Goal: Task Accomplishment & Management: Use online tool/utility

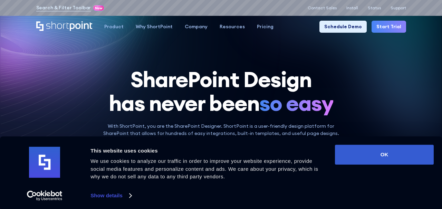
click at [380, 28] on link "Start Trial" at bounding box center [388, 27] width 34 height 12
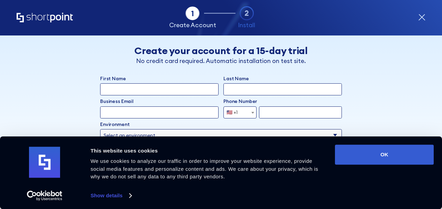
click at [194, 92] on input "First Name" at bounding box center [159, 89] width 118 height 12
type input "Nataliia"
type input "Kovalisko"
click at [144, 108] on input "Business Email" at bounding box center [159, 113] width 118 height 12
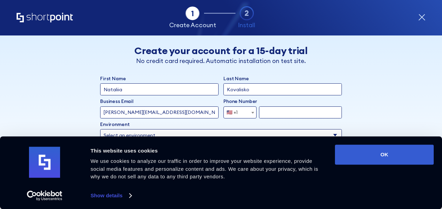
click at [119, 114] on input "[PERSON_NAME][EMAIL_ADDRESS][DOMAIN_NAME]" at bounding box center [159, 113] width 118 height 12
type input "[EMAIL_ADDRESS][DOMAIN_NAME]"
click at [250, 114] on span "form" at bounding box center [252, 113] width 7 height 12
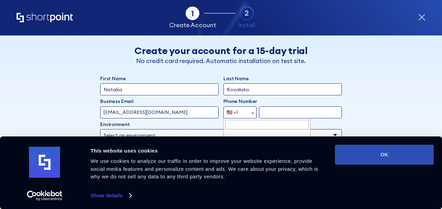
click at [350, 156] on button "OK" at bounding box center [384, 155] width 99 height 20
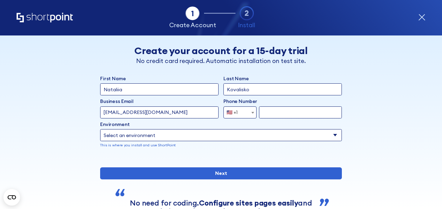
click at [244, 113] on span "🇺🇸 +1" at bounding box center [239, 113] width 33 height 12
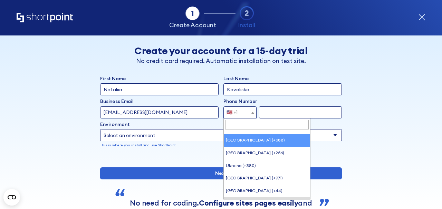
scroll to position [2767, 0]
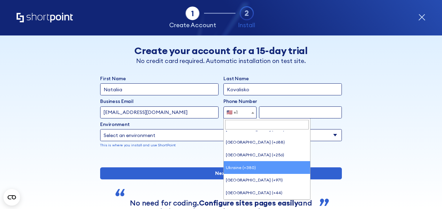
select select "+380"
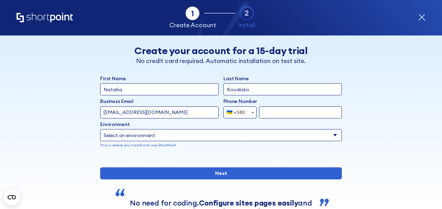
click at [277, 111] on input "form" at bounding box center [300, 113] width 83 height 12
type input "968424540"
click at [223, 136] on select "Select an environment Microsoft 365 SharePoint Online SharePoint Subscription E…" at bounding box center [220, 135] width 241 height 12
select select "Microsoft 365"
click at [100, 129] on select "Select an environment Microsoft 365 SharePoint Online SharePoint Subscription E…" at bounding box center [220, 135] width 241 height 12
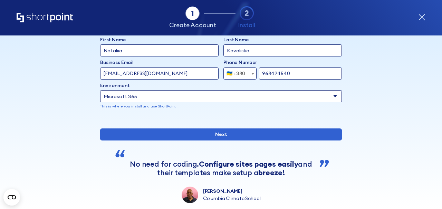
scroll to position [41, 0]
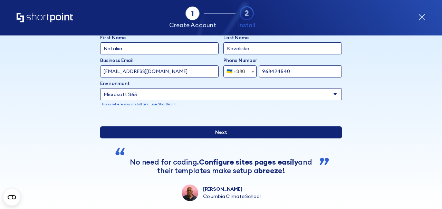
click at [207, 139] on input "Next" at bounding box center [220, 133] width 241 height 12
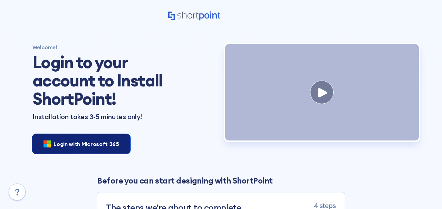
click at [106, 145] on span "Login with Microsoft 365" at bounding box center [85, 144] width 65 height 8
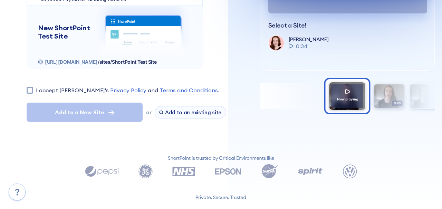
scroll to position [123, 0]
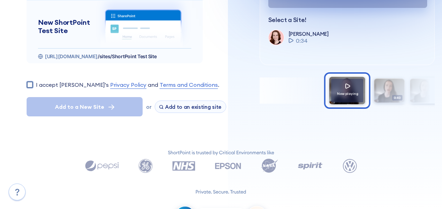
click at [27, 85] on input "I accept [PERSON_NAME]'s Privacy Policy and Terms and Conditions ." at bounding box center [30, 84] width 7 height 7
checkbox input "true"
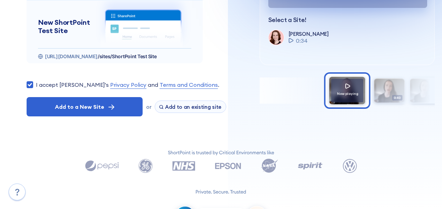
drag, startPoint x: 61, startPoint y: 105, endPoint x: 39, endPoint y: 168, distance: 67.2
click at [39, 168] on div "Logged in • [EMAIL_ADDRESS][DOMAIN_NAME] Select a site to add ShortPoint automa…" at bounding box center [221, 65] width 442 height 376
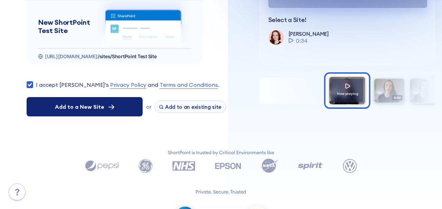
click at [89, 103] on span "Add to a New Site" at bounding box center [79, 107] width 49 height 8
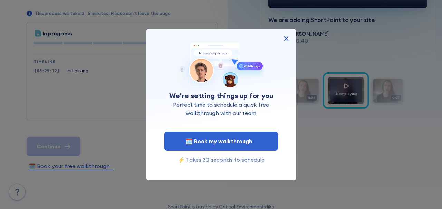
click at [284, 37] on img at bounding box center [286, 38] width 8 height 8
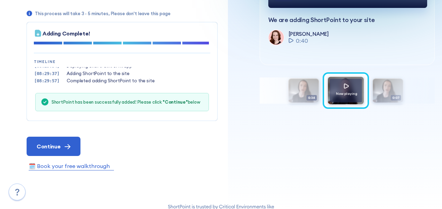
scroll to position [21, 0]
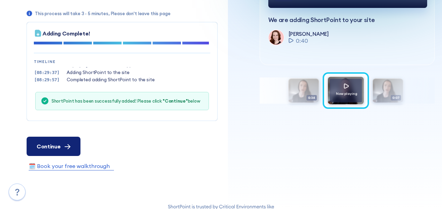
click at [69, 145] on icon at bounding box center [69, 147] width 2 height 4
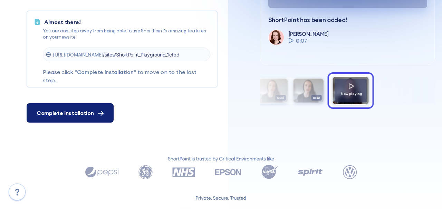
click at [89, 116] on span "Complete Installation" at bounding box center [65, 113] width 57 height 8
